Goal: Book appointment/travel/reservation

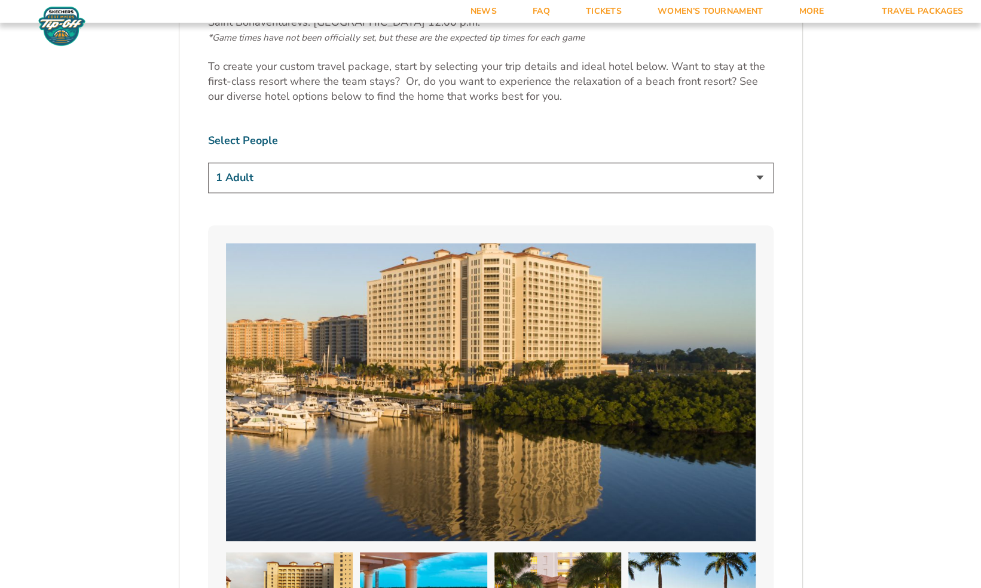
scroll to position [780, 0]
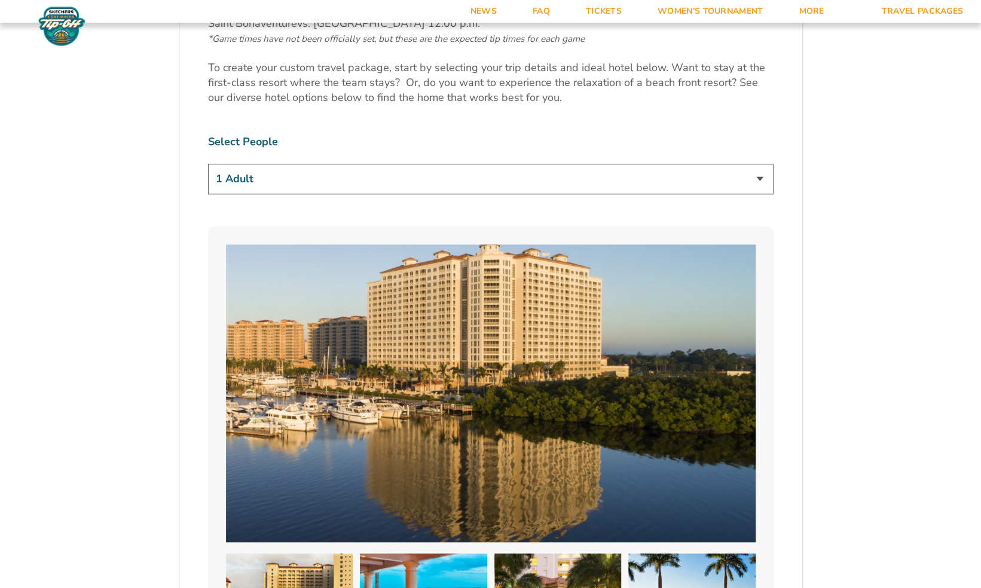
click at [763, 181] on select "1 Adult 2 Adults 3 Adults 4 Adults 2 Adults + 1 Child 2 Adults + 2 Children 2 A…" at bounding box center [490, 179] width 565 height 30
select select "2 Adults"
click at [208, 164] on select "1 Adult 2 Adults 3 Adults 4 Adults 2 Adults + 1 Child 2 Adults + 2 Children 2 A…" at bounding box center [490, 179] width 565 height 30
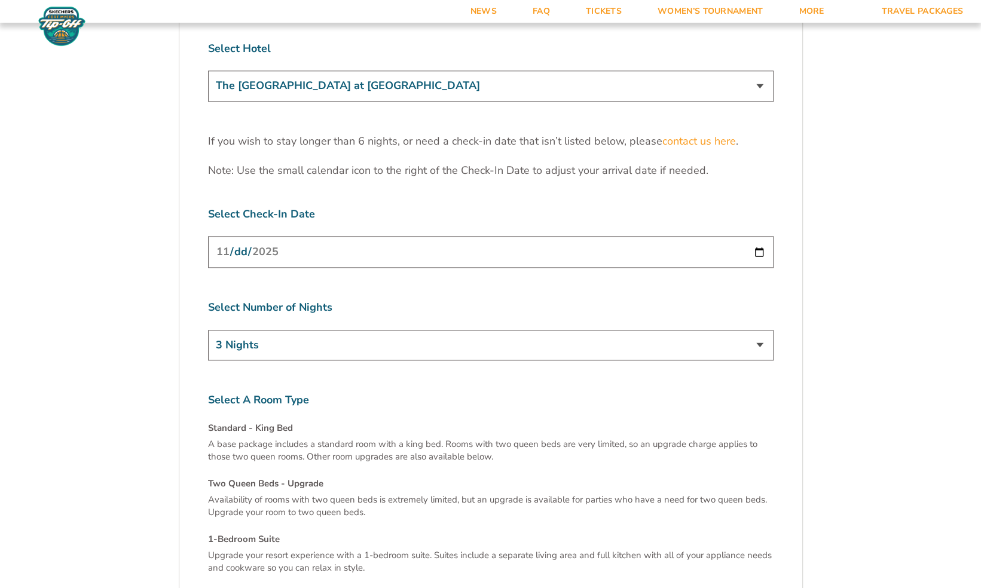
scroll to position [3808, 0]
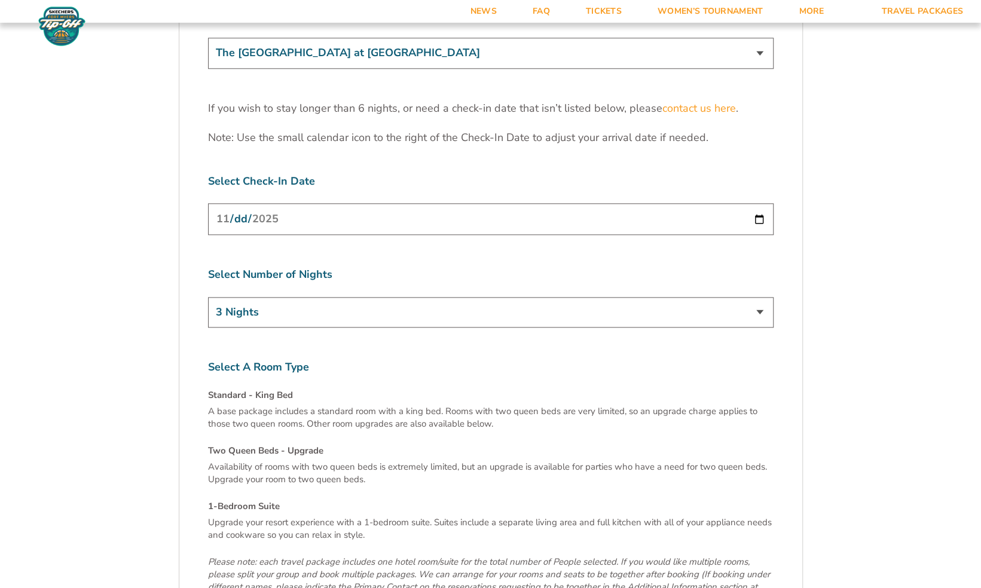
click at [761, 297] on select "3 Nights 4 Nights 5 Nights 6 Nights" at bounding box center [490, 312] width 565 height 30
click at [208, 297] on select "3 Nights 4 Nights 5 Nights 6 Nights" at bounding box center [490, 312] width 565 height 30
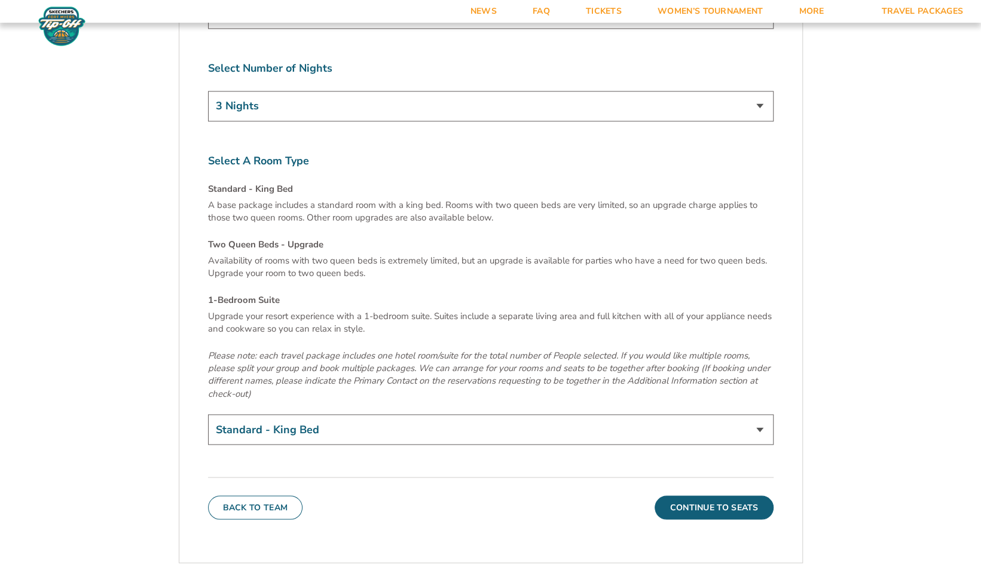
scroll to position [4027, 0]
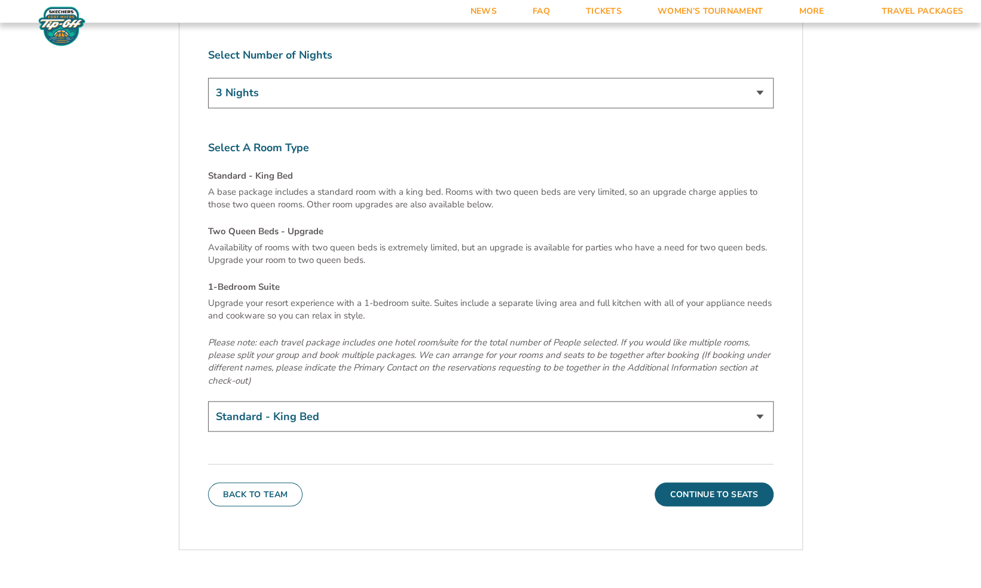
click at [760, 401] on select "Standard - King Bed Two Queen Beds - Upgrade (+$15 per night) 1-Bedroom Suite (…" at bounding box center [490, 416] width 565 height 30
select select "Two Queen Beds - Upgrade"
click at [208, 401] on select "Standard - King Bed Two Queen Beds - Upgrade (+$15 per night) 1-Bedroom Suite (…" at bounding box center [490, 416] width 565 height 30
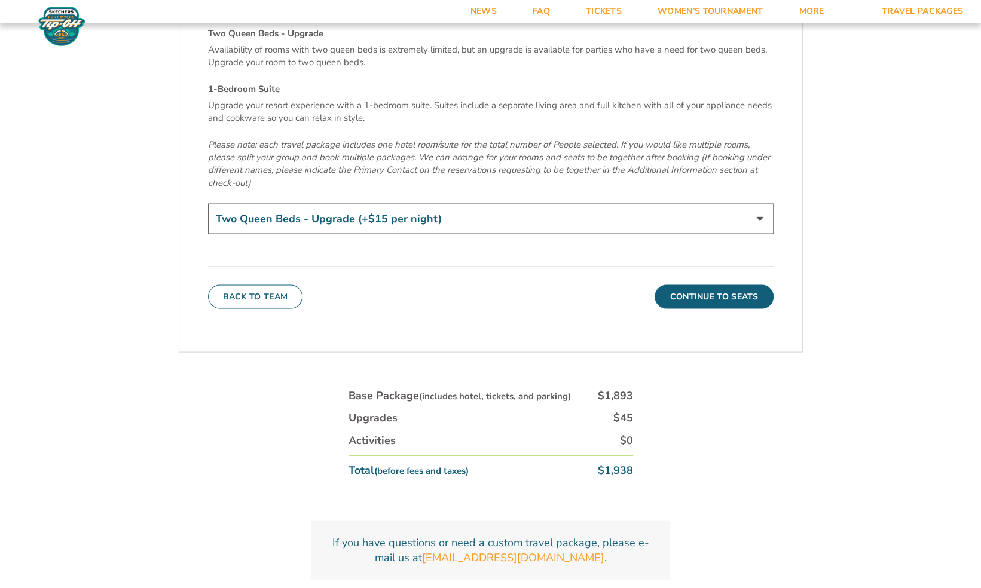
scroll to position [4225, 0]
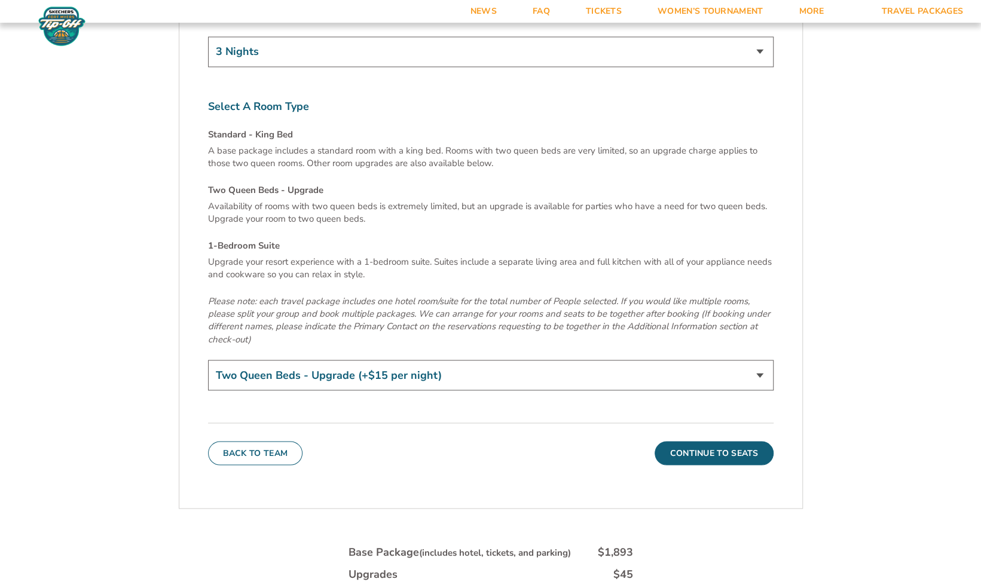
scroll to position [4067, 0]
click at [717, 442] on button "Continue To Seats" at bounding box center [713, 454] width 118 height 24
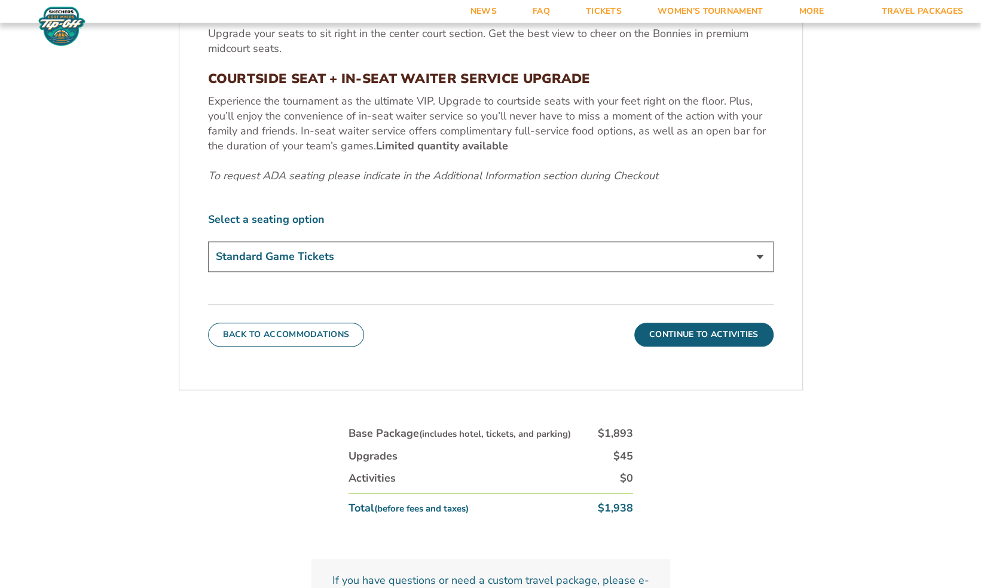
scroll to position [607, 0]
click at [756, 251] on select "Standard Game Tickets Midcourt Seat Upgrade (+$100 per person) Courtside Seat +…" at bounding box center [490, 256] width 565 height 30
click at [703, 334] on button "Continue To Activities" at bounding box center [703, 334] width 139 height 24
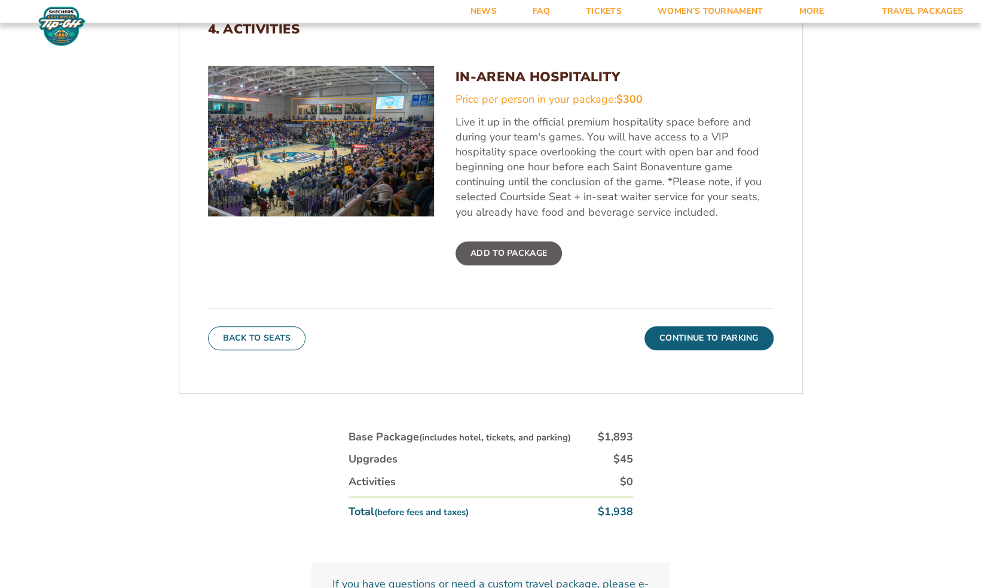
scroll to position [484, 0]
click at [704, 331] on button "Continue To Parking" at bounding box center [708, 338] width 129 height 24
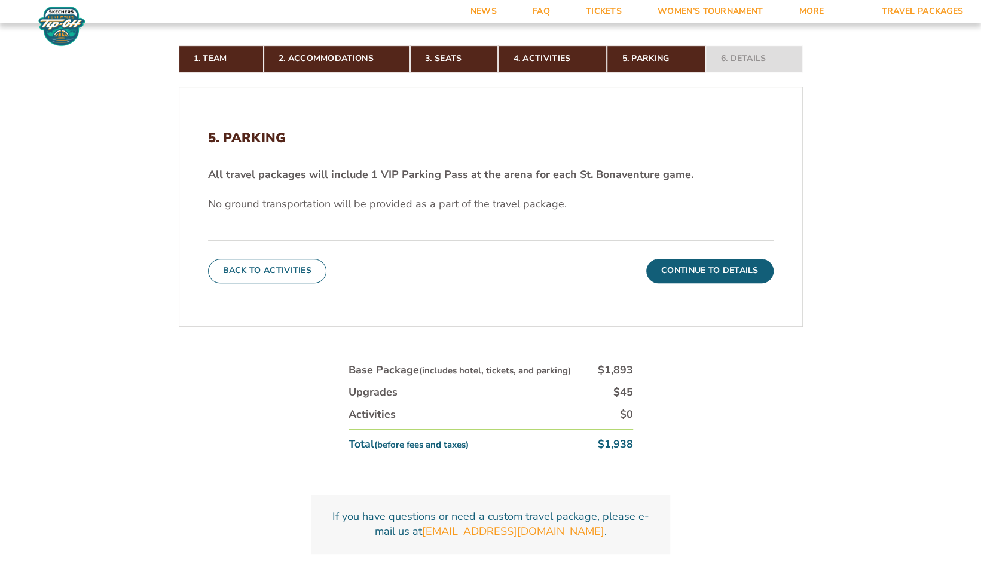
scroll to position [374, 0]
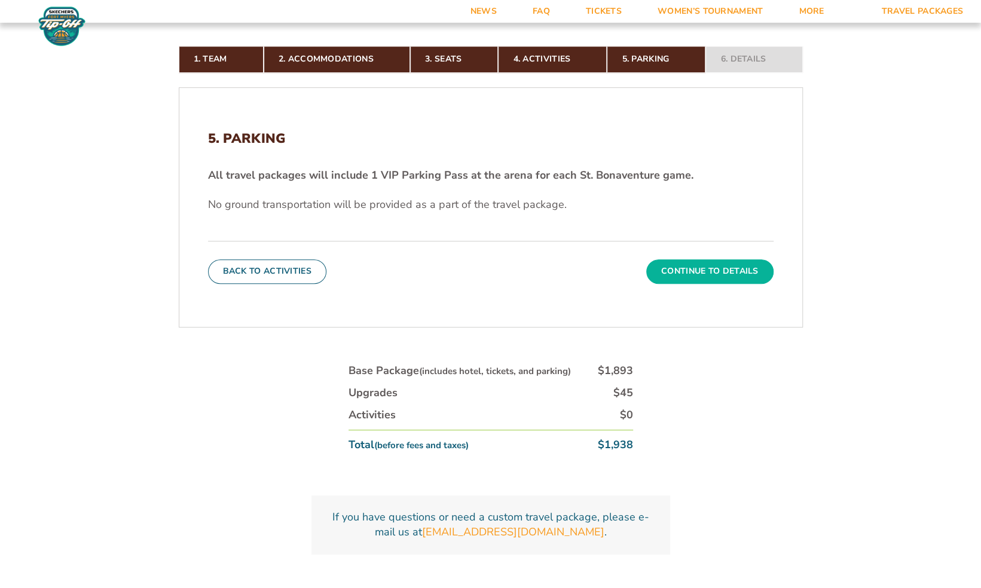
click at [708, 271] on button "Continue To Details" at bounding box center [709, 271] width 127 height 24
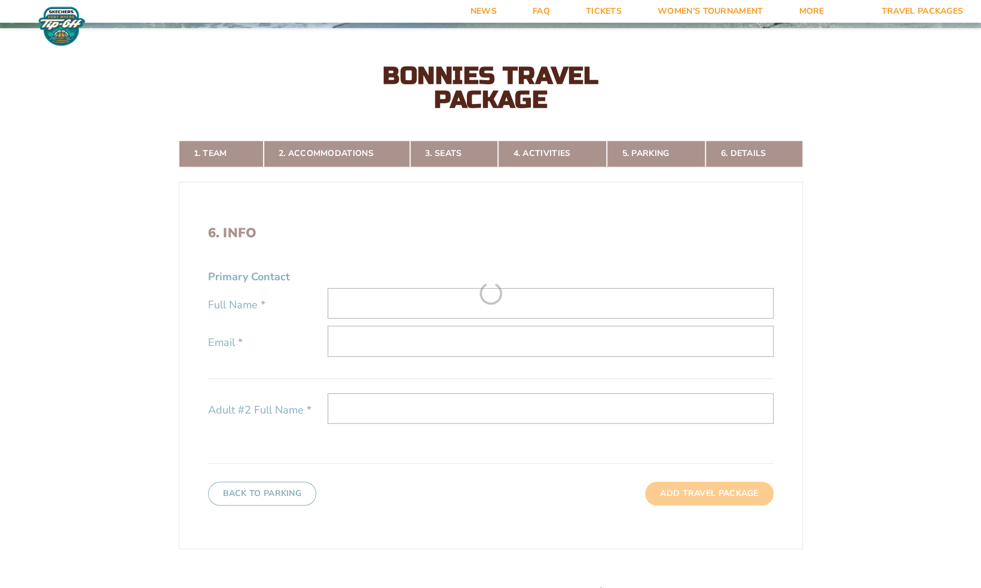
scroll to position [278, 0]
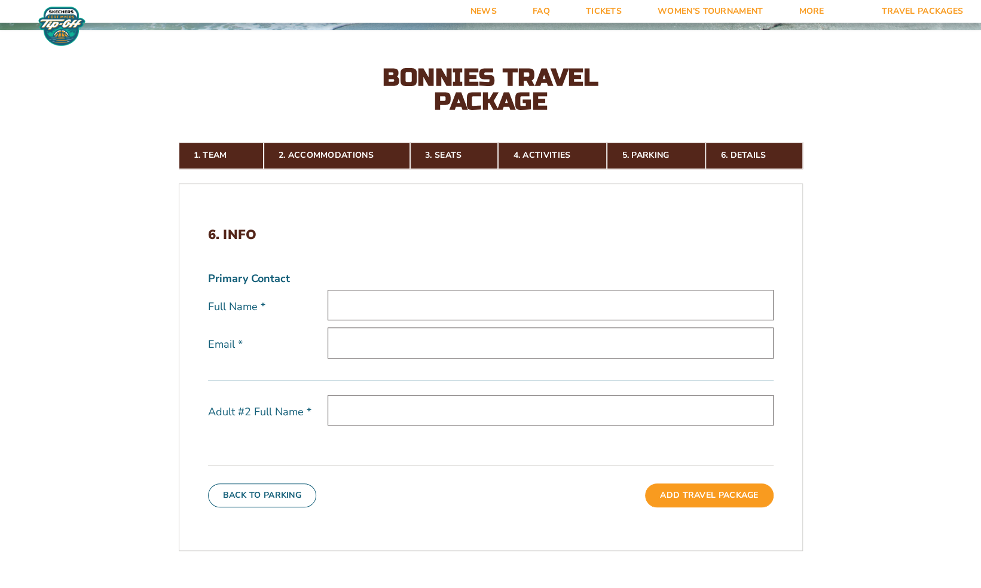
click at [556, 296] on input "text" at bounding box center [551, 305] width 446 height 30
